Goal: Information Seeking & Learning: Understand process/instructions

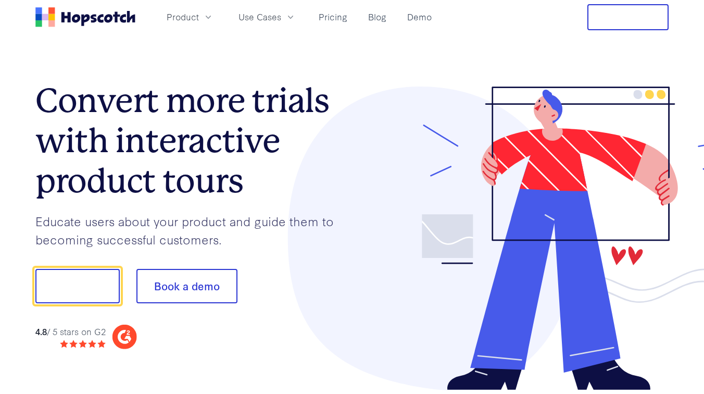
scroll to position [817, 0]
click at [338, 19] on link "Pricing" at bounding box center [332, 16] width 37 height 17
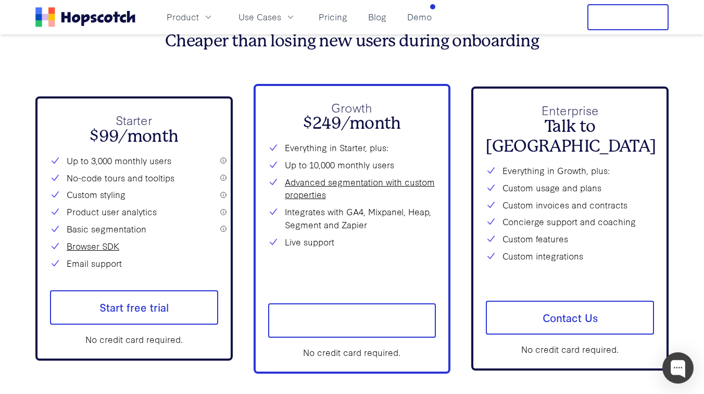
scroll to position [3786, 0]
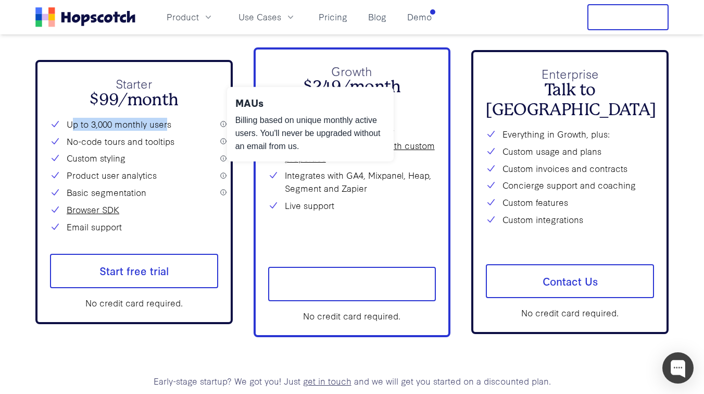
drag, startPoint x: 168, startPoint y: 124, endPoint x: 71, endPoint y: 122, distance: 96.3
type textarea "p to 3,000 monthly user"
click at [71, 122] on li "Up to 3,000 monthly users" at bounding box center [134, 124] width 168 height 13
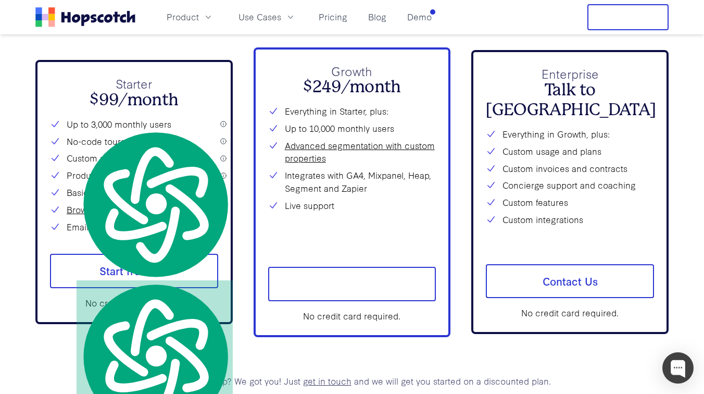
click at [175, 110] on div "Starter $99/month Up to 3,000 monthly users No-code tours and tooltips Custom s…" at bounding box center [134, 153] width 168 height 158
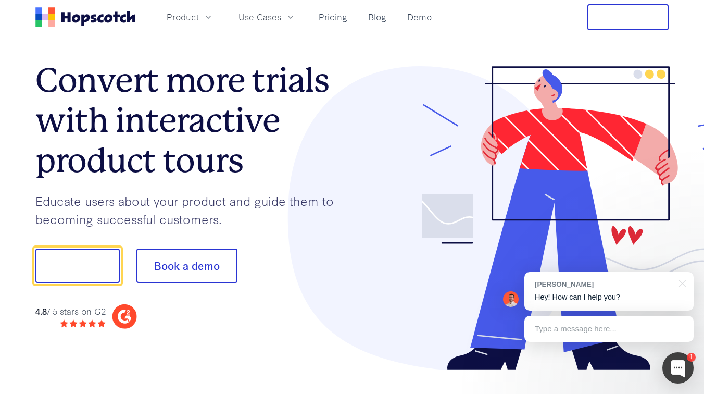
scroll to position [0, 0]
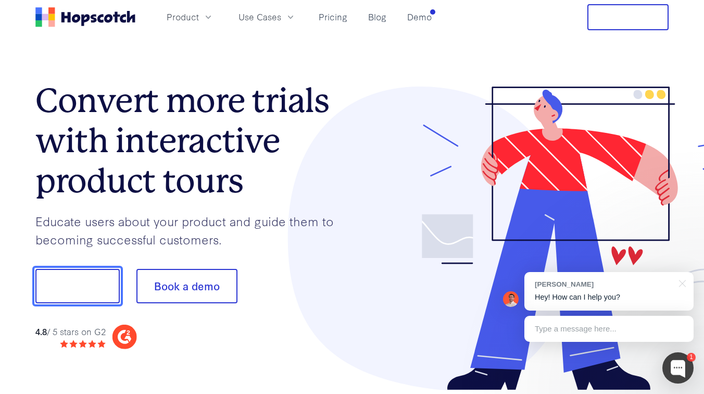
click at [103, 282] on button "Show me!" at bounding box center [77, 286] width 84 height 34
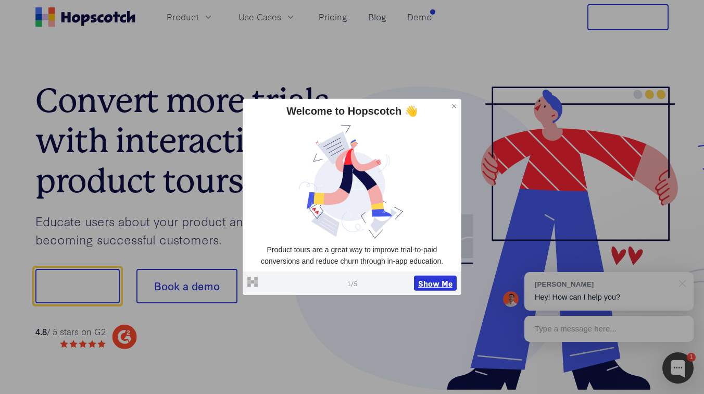
click at [434, 284] on button "Show Me" at bounding box center [435, 283] width 43 height 16
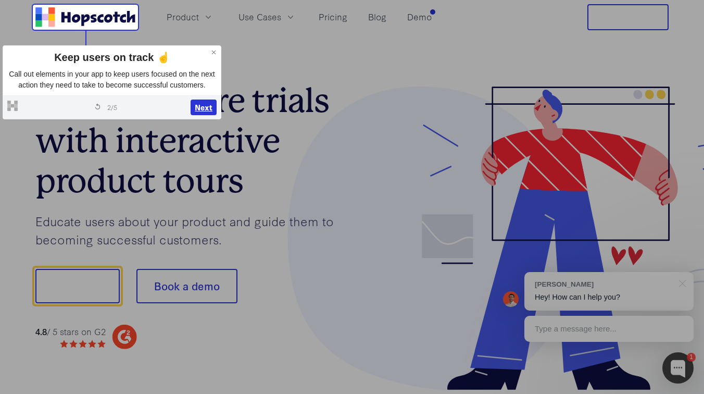
click at [198, 112] on button "Next" at bounding box center [204, 107] width 26 height 16
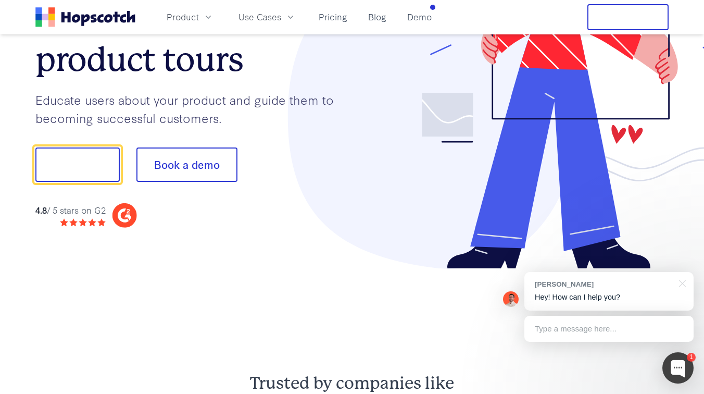
scroll to position [130, 0]
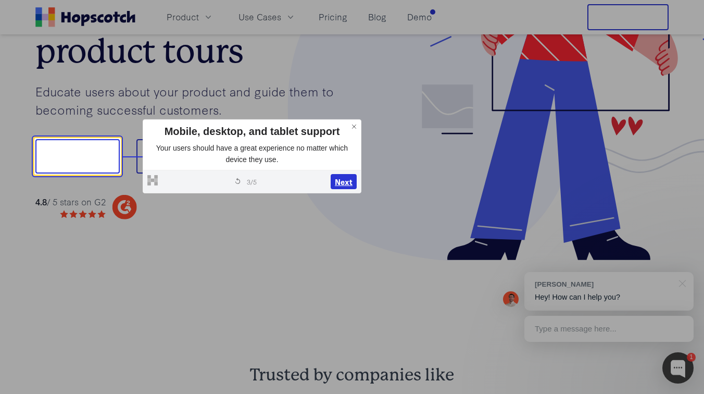
click at [344, 185] on button "Next" at bounding box center [344, 182] width 26 height 16
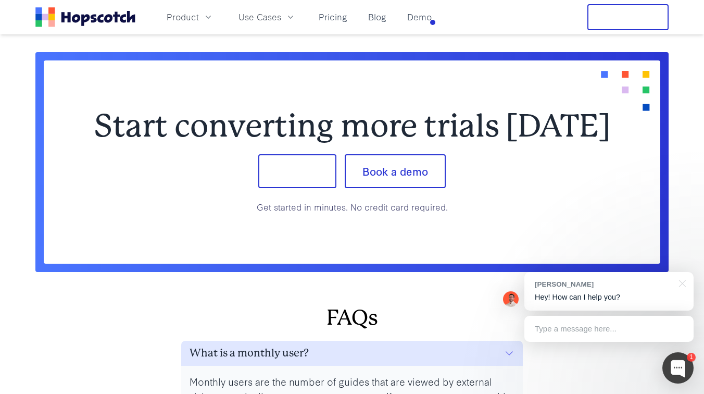
scroll to position [4240, 0]
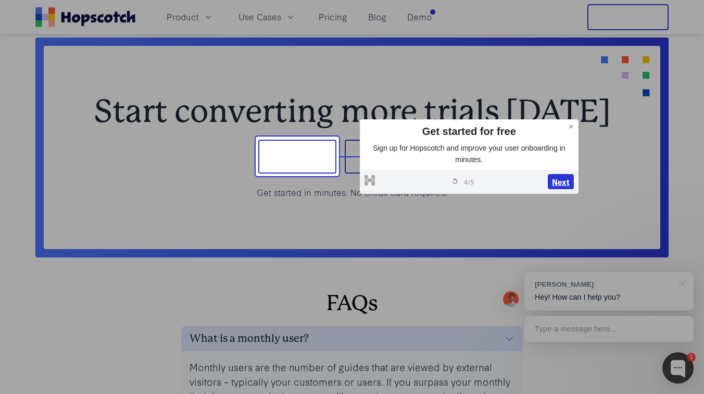
click at [552, 181] on button "Next" at bounding box center [561, 182] width 26 height 16
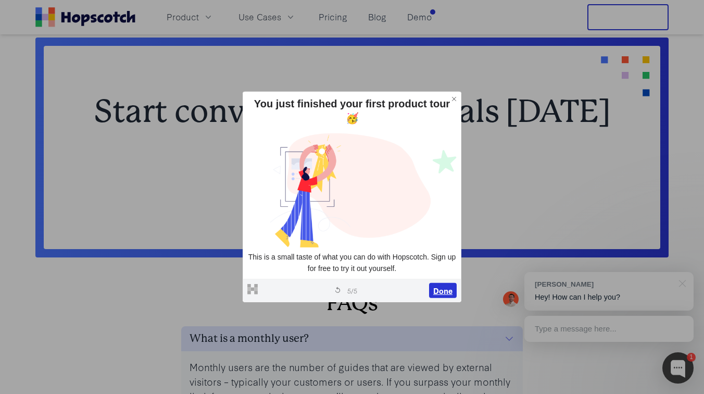
click at [447, 285] on button "Done" at bounding box center [443, 290] width 28 height 16
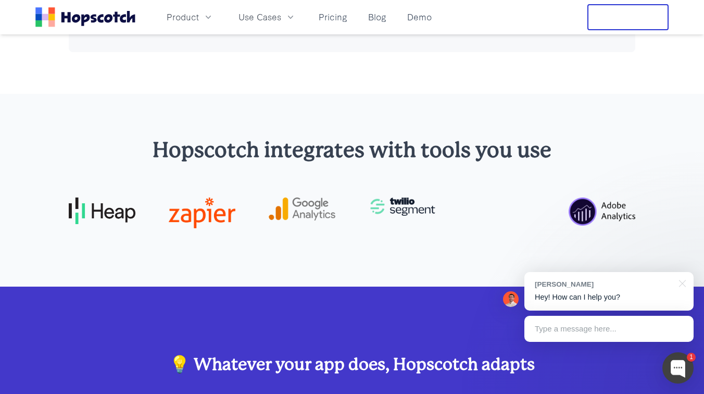
scroll to position [2751, 0]
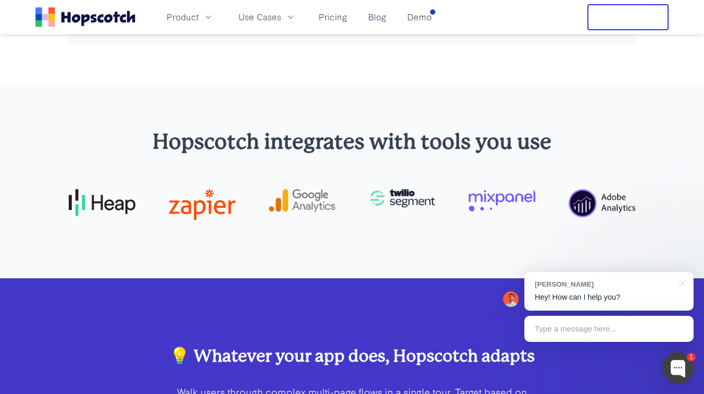
click at [108, 204] on img at bounding box center [102, 202] width 67 height 26
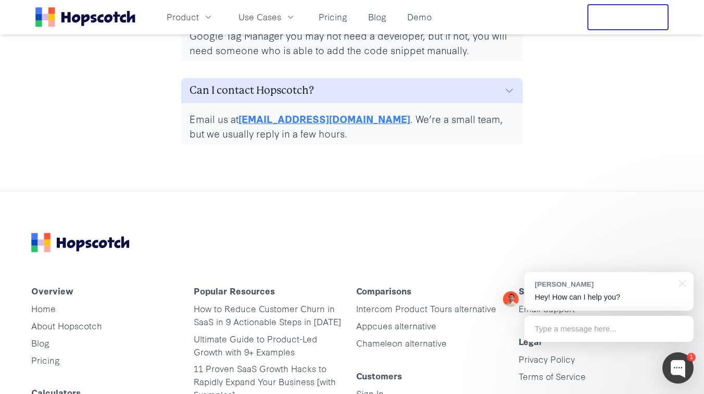
scroll to position [5290, 0]
